Goal: Find specific page/section: Find specific page/section

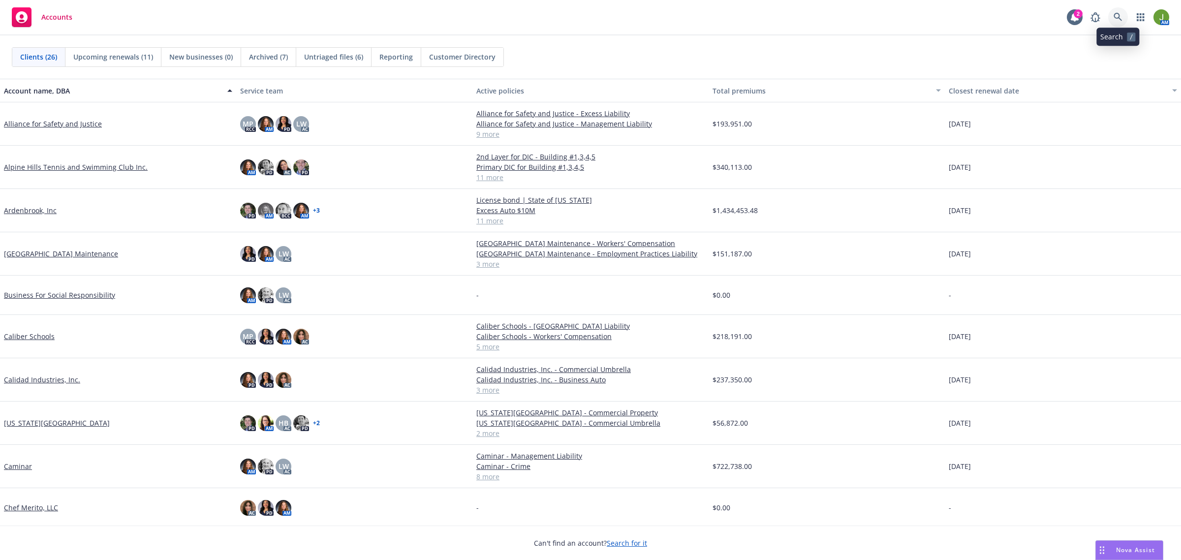
click at [1115, 19] on icon at bounding box center [1118, 17] width 9 height 9
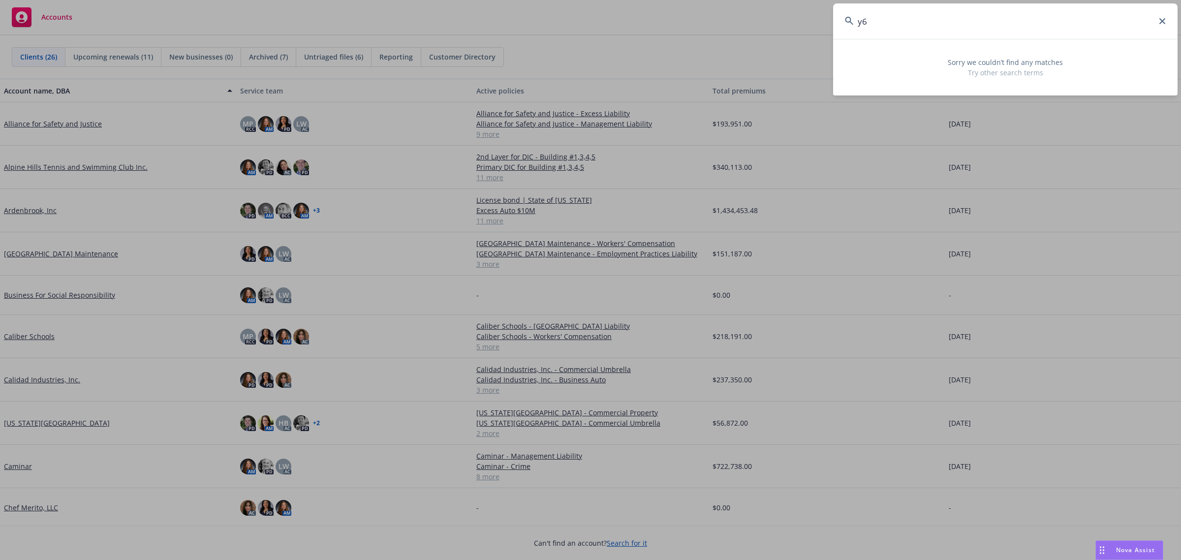
type input "y"
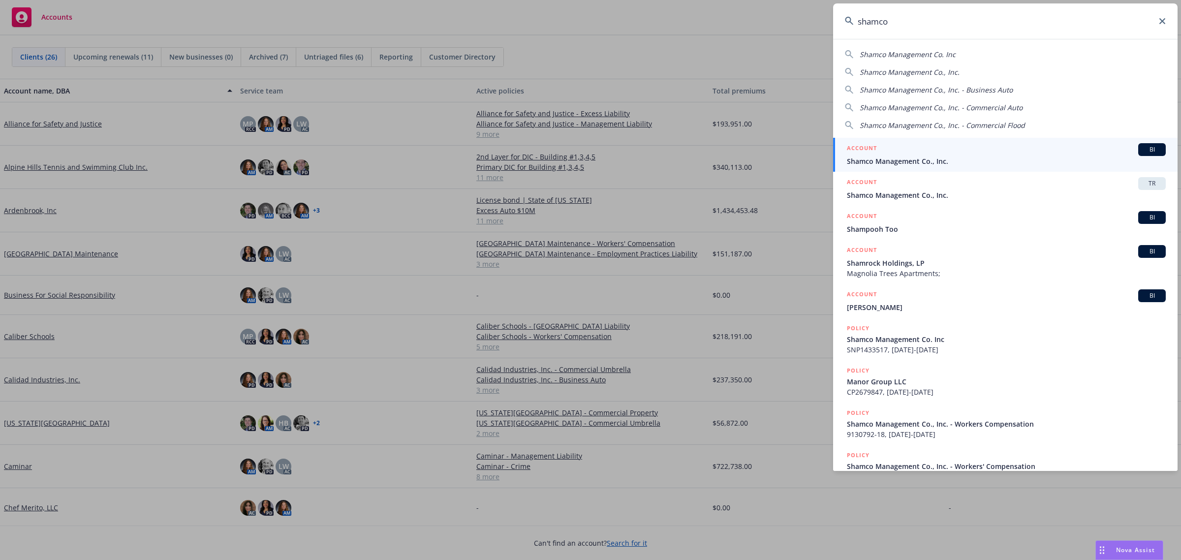
type input "shamco"
click at [880, 149] on div "ACCOUNT BI" at bounding box center [1006, 149] width 319 height 13
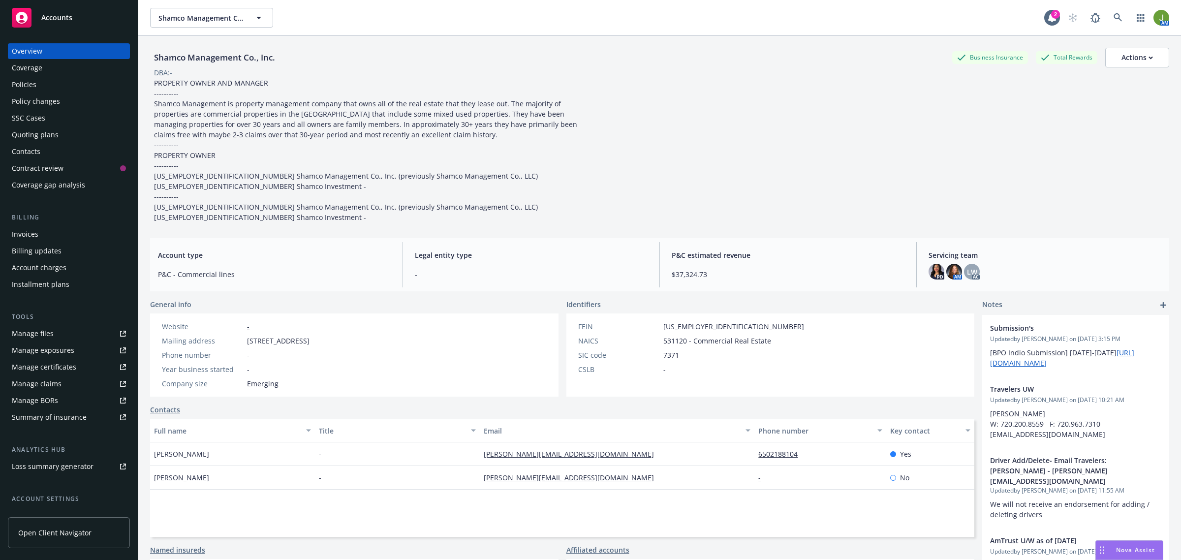
click at [49, 87] on div "Policies" at bounding box center [69, 85] width 114 height 16
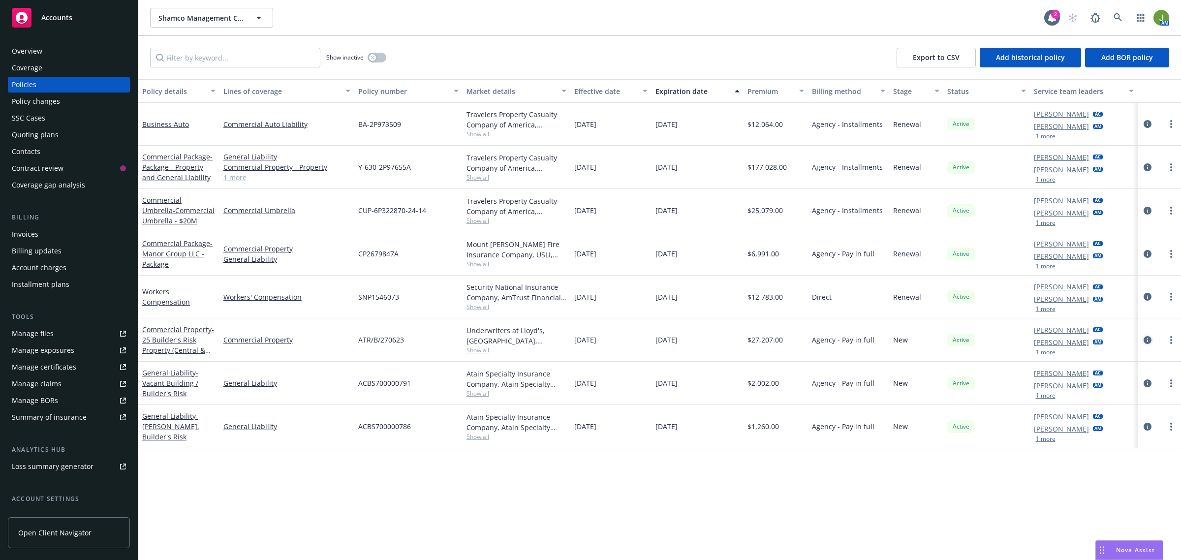
click at [1149, 341] on icon "circleInformation" at bounding box center [1148, 340] width 8 height 8
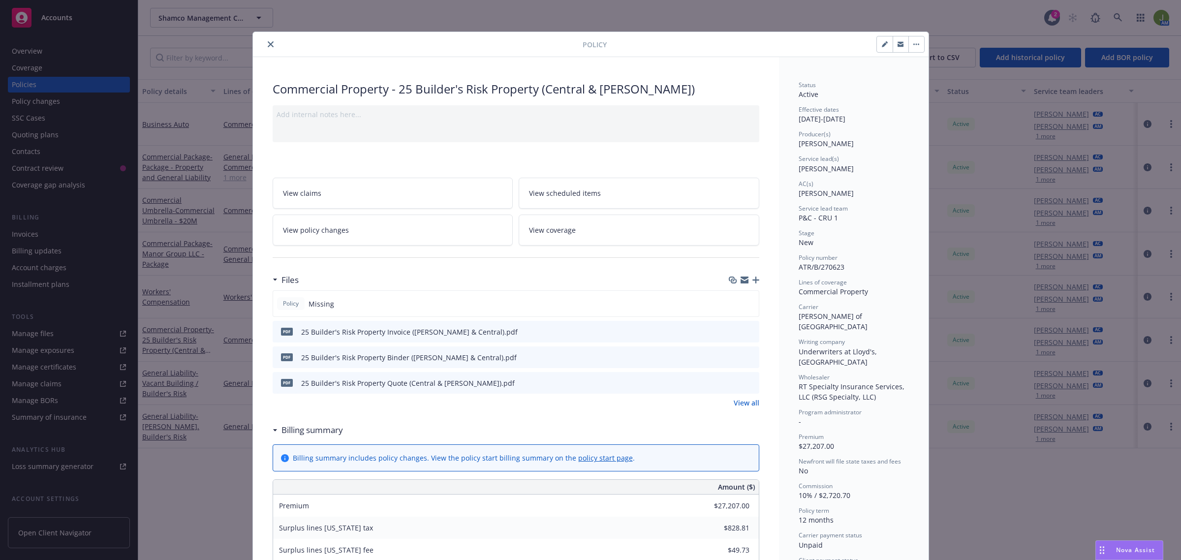
click at [268, 45] on icon "close" at bounding box center [271, 44] width 6 height 6
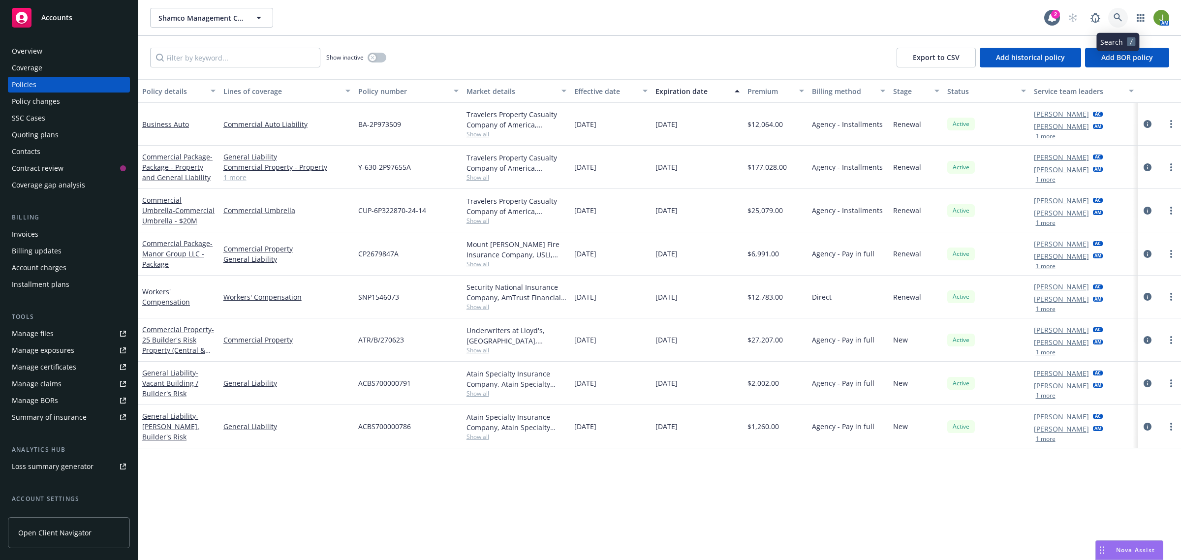
click at [1118, 22] on link at bounding box center [1118, 18] width 20 height 20
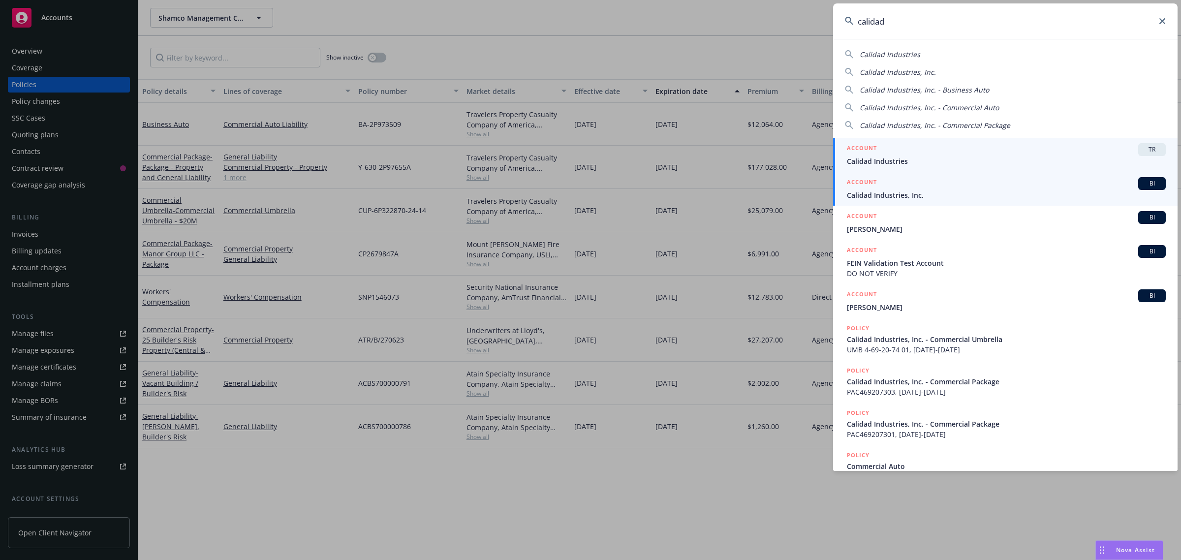
type input "calidad"
click at [869, 193] on span "Calidad Industries, Inc." at bounding box center [1006, 195] width 319 height 10
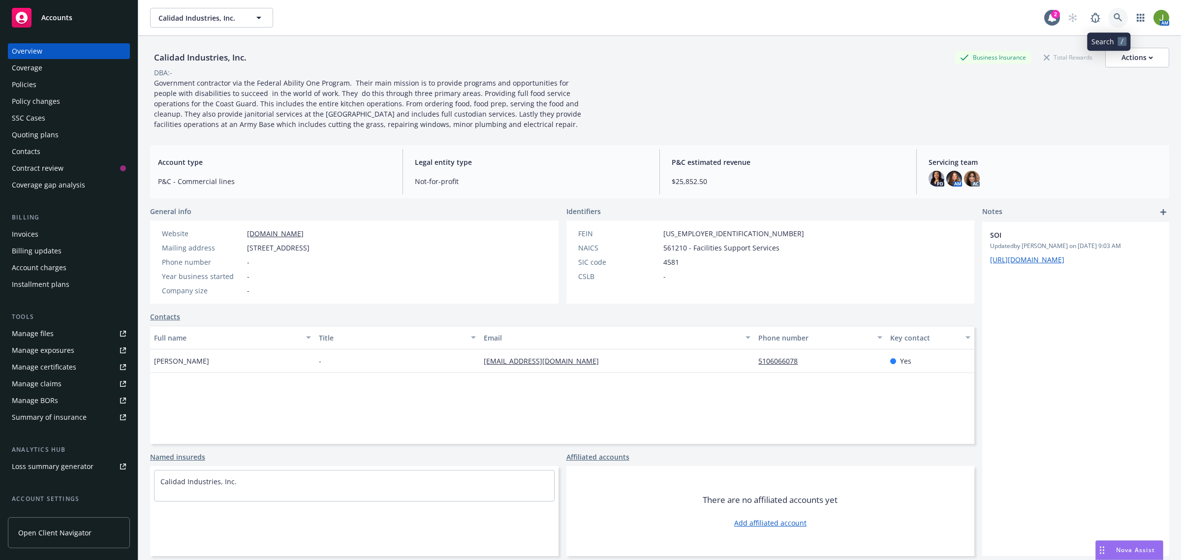
click at [1114, 18] on icon at bounding box center [1118, 17] width 8 height 8
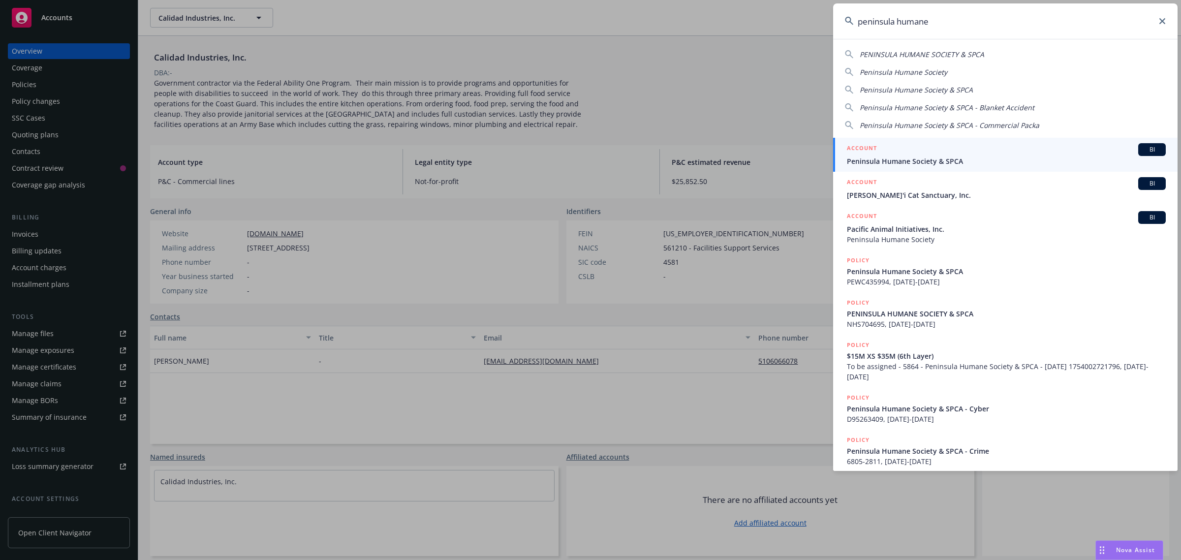
drag, startPoint x: 939, startPoint y: 23, endPoint x: 899, endPoint y: 27, distance: 40.1
click at [899, 27] on input "peninsula humane" at bounding box center [1005, 20] width 345 height 35
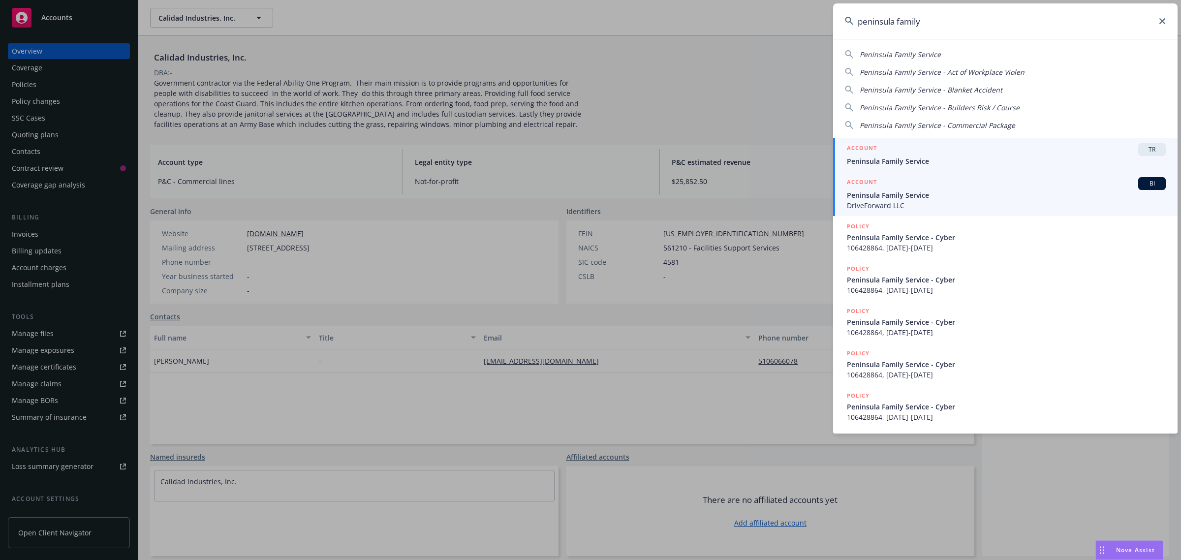
type input "peninsula family"
click at [889, 192] on span "Peninsula Family Service" at bounding box center [1006, 195] width 319 height 10
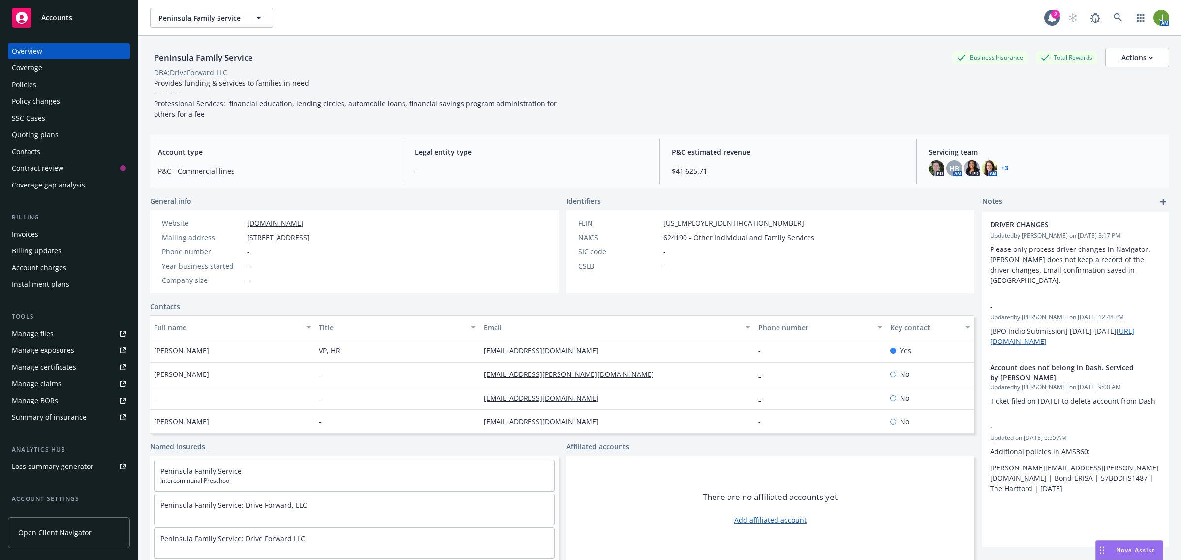
click at [54, 20] on span "Accounts" at bounding box center [56, 18] width 31 height 8
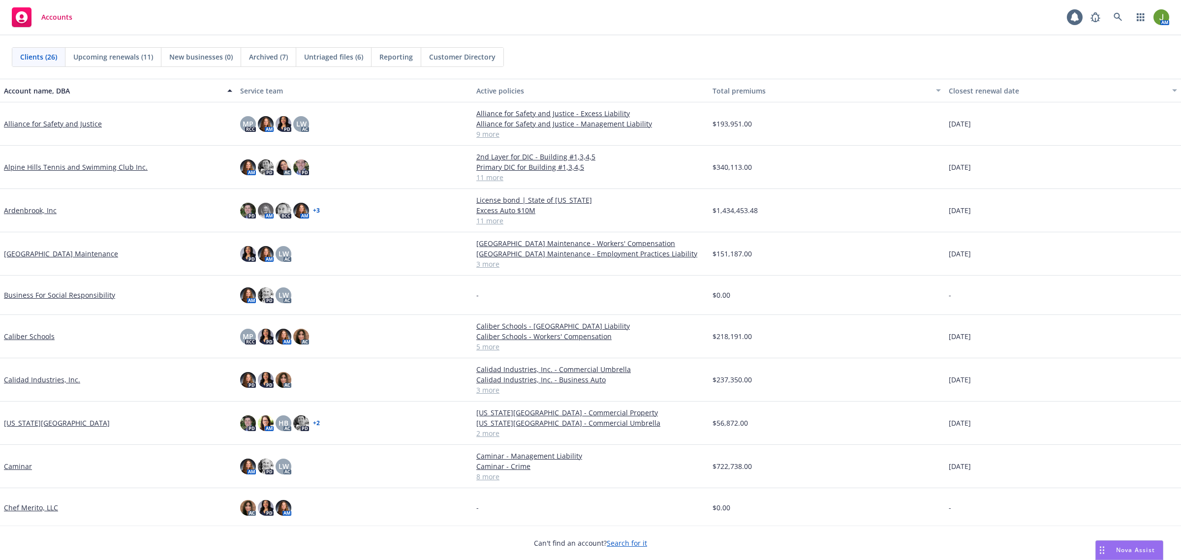
click at [19, 211] on link "Ardenbrook, Inc" at bounding box center [30, 210] width 53 height 10
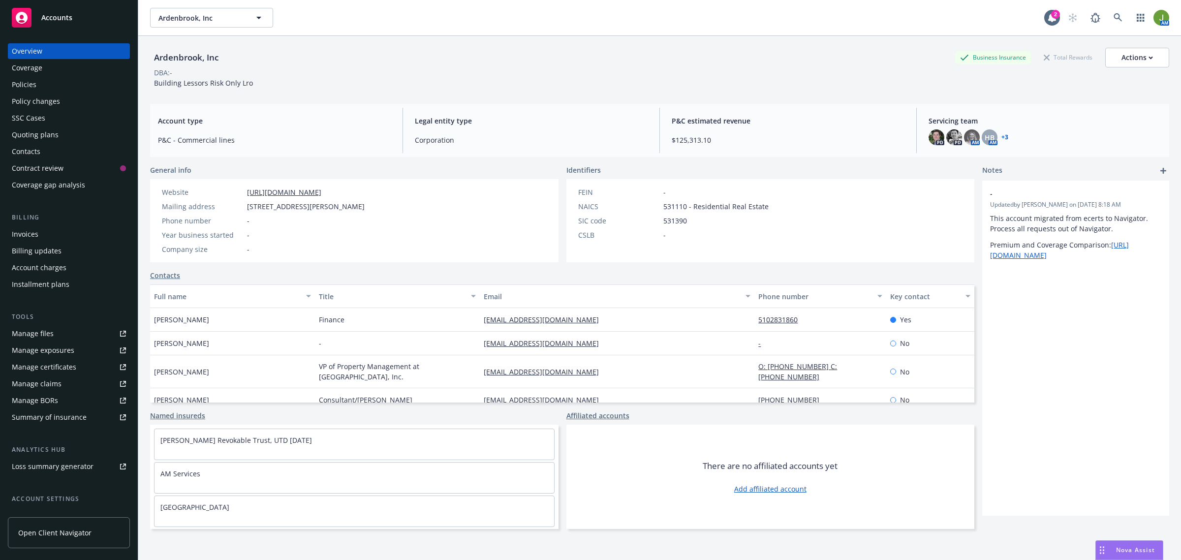
click at [49, 87] on div "Policies" at bounding box center [69, 85] width 114 height 16
